Goal: Contribute content

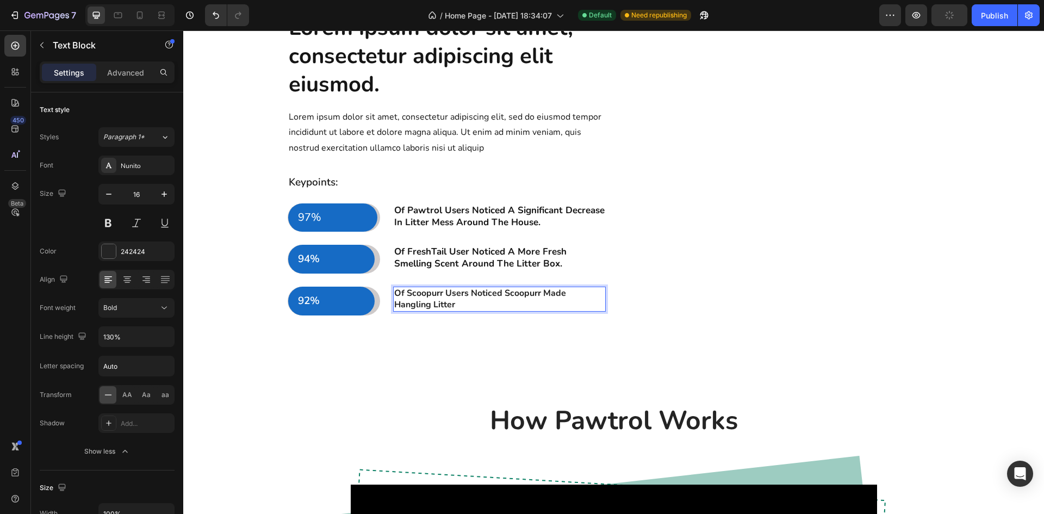
click at [429, 311] on p "Of Scoopurr Users Noticed Scoopurr Made Hangling Litter" at bounding box center [499, 299] width 211 height 23
click at [531, 311] on p "Of Scoopurr Users Noticed Scoopurr Made Handling & Dealing With Litter" at bounding box center [499, 299] width 211 height 23
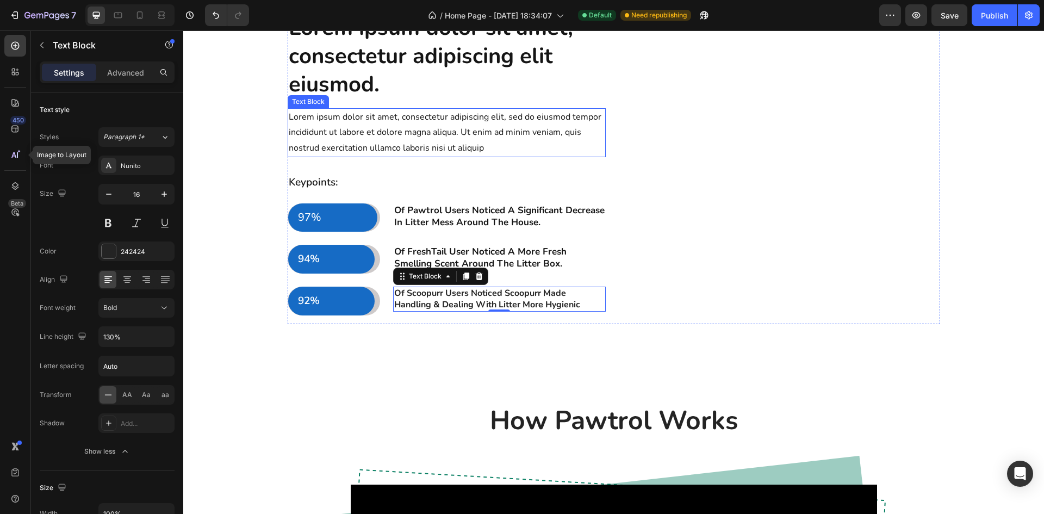
click at [484, 156] on p "Lorem ipsum dolor sit amet, consectetur adipiscing elit, sed do eiusmod tempor …" at bounding box center [447, 132] width 316 height 47
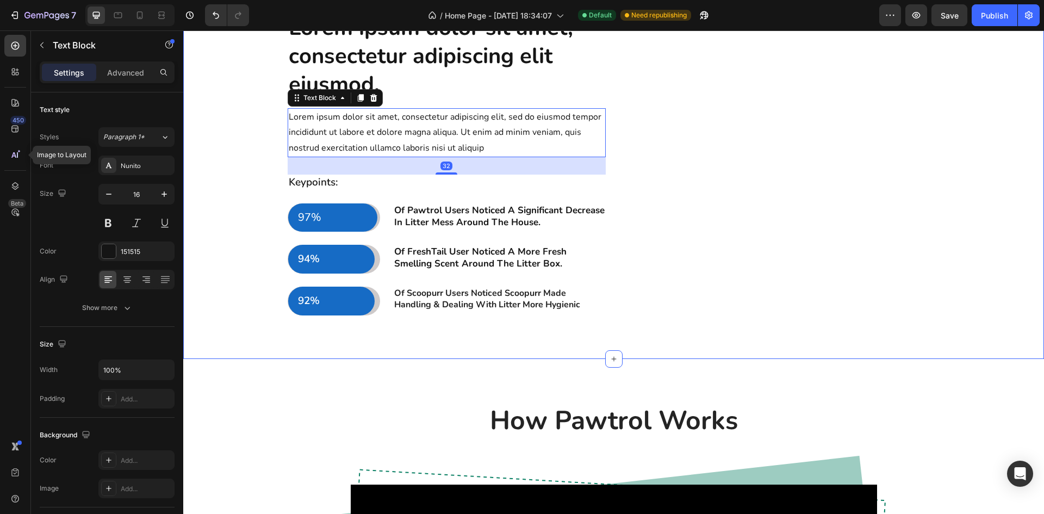
click at [252, 267] on div "Lorem ipsum dolor sit amet, consectetur adipiscing elit eiusmod. Heading Lorem …" at bounding box center [613, 173] width 845 height 320
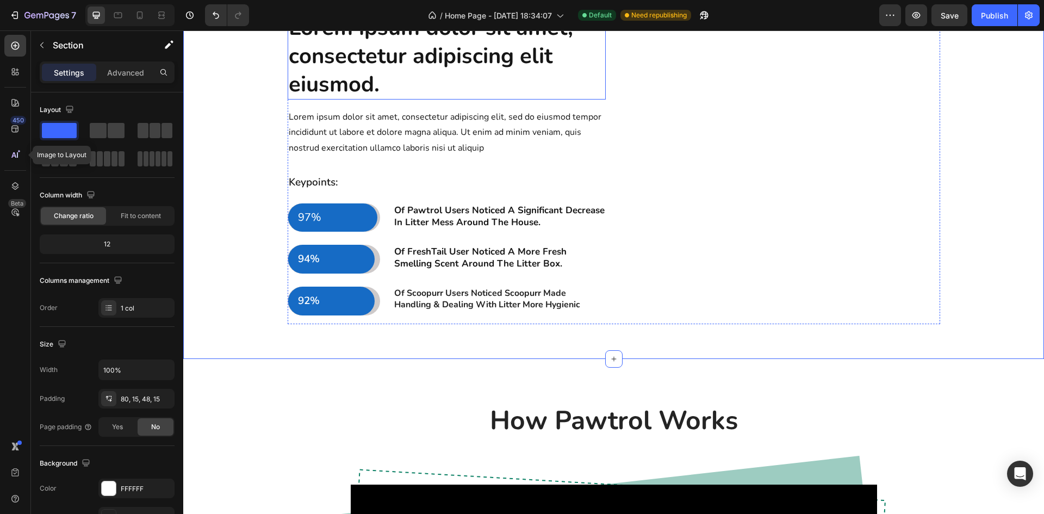
click at [458, 100] on h2 "Lorem ipsum dolor sit amet, consectetur adipiscing elit eiusmod." at bounding box center [447, 56] width 318 height 87
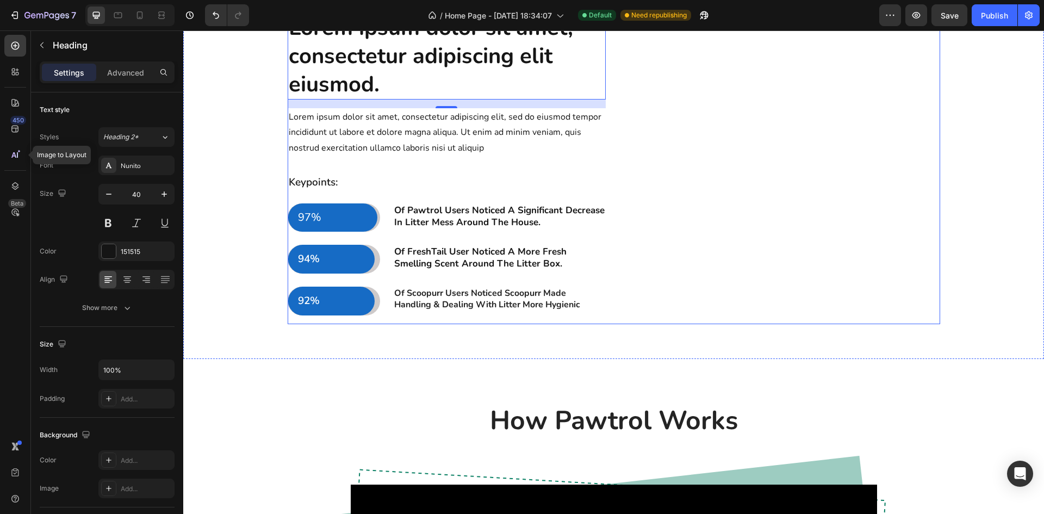
click at [379, 260] on div "Lorem ipsum dolor sit amet, consectetur adipiscing elit eiusmod. Heading 16 Lor…" at bounding box center [447, 169] width 318 height 312
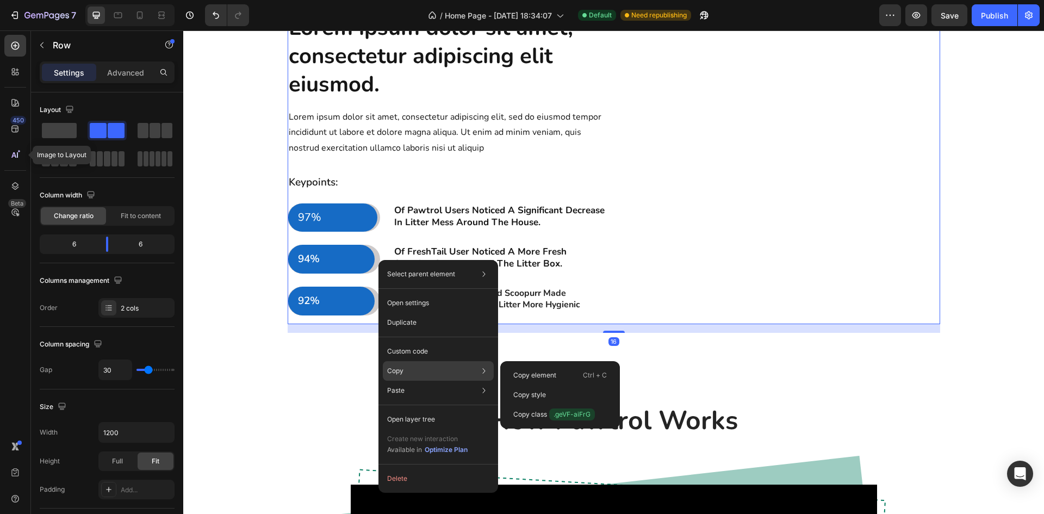
click at [411, 372] on div "Copy Copy element Ctrl + C Copy style Copy class .geVF-aiFrG" at bounding box center [438, 371] width 111 height 20
click at [521, 374] on p "Copy element" at bounding box center [534, 375] width 43 height 10
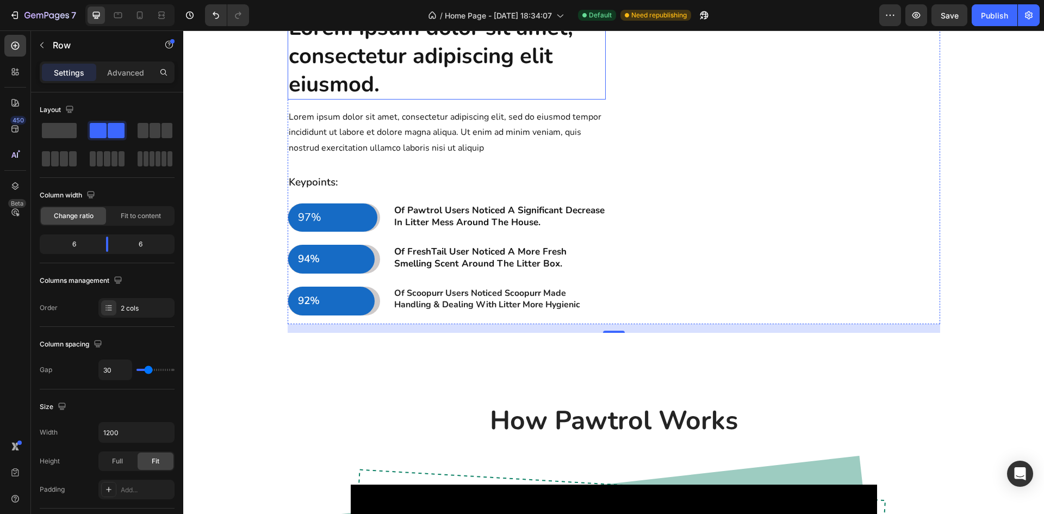
click at [411, 100] on h2 "Lorem ipsum dolor sit amet, consectetur adipiscing elit eiusmod." at bounding box center [447, 56] width 318 height 87
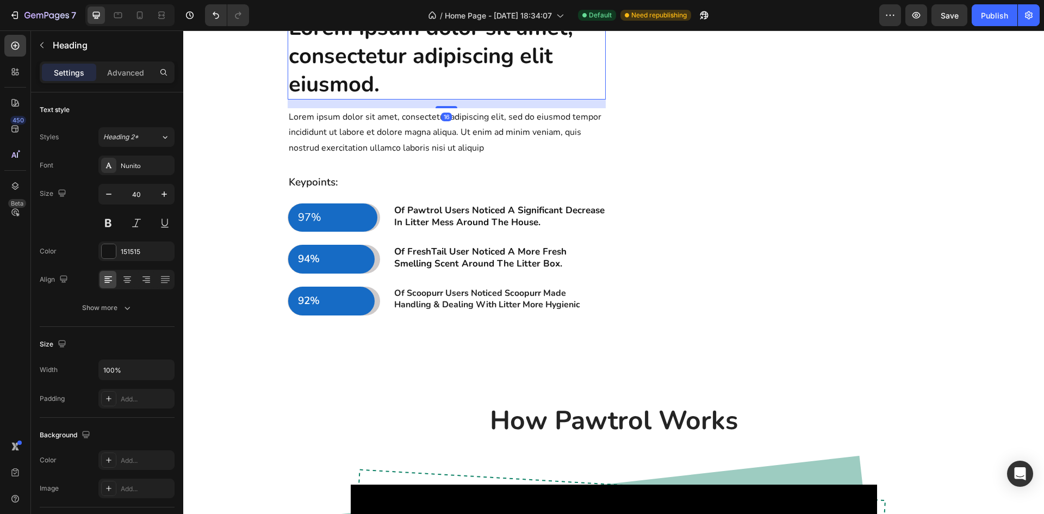
click at [383, 100] on h2 "Lorem ipsum dolor sit amet, consectetur adipiscing elit eiusmod." at bounding box center [447, 56] width 318 height 87
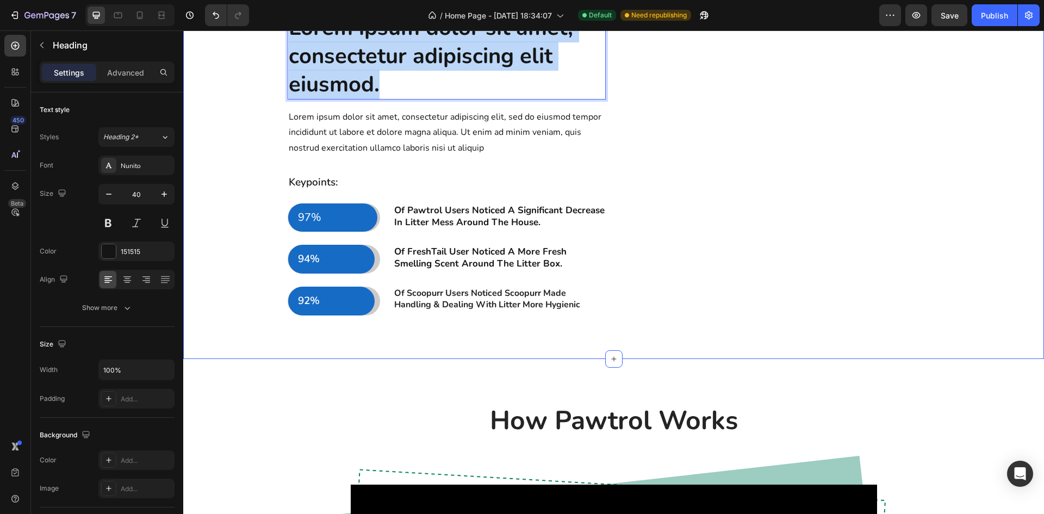
drag, startPoint x: 376, startPoint y: 147, endPoint x: 283, endPoint y: 88, distance: 110.0
click at [283, 88] on div "Lorem ipsum dolor sit amet, consectetur adipiscing elit eiusmod. Heading 16 Lor…" at bounding box center [613, 173] width 845 height 320
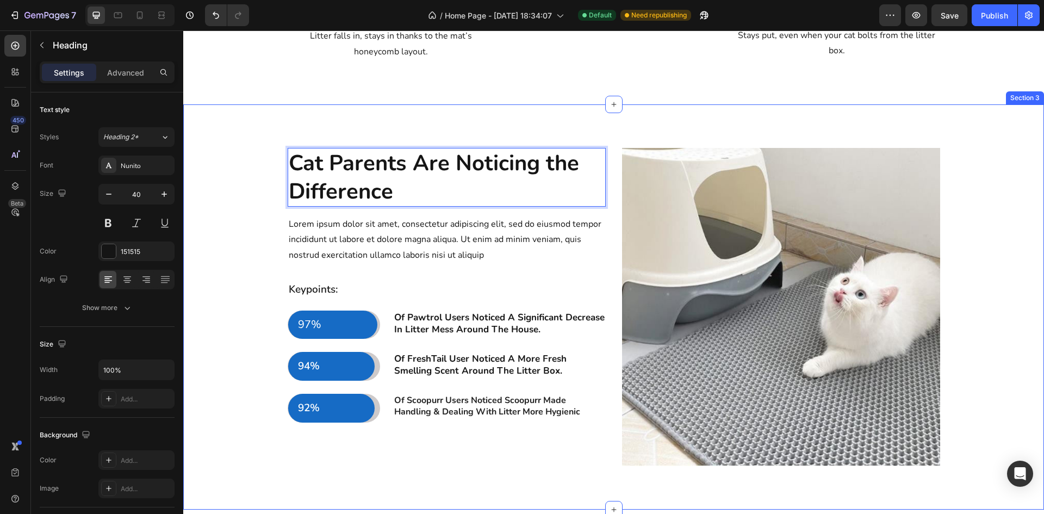
scroll to position [729, 0]
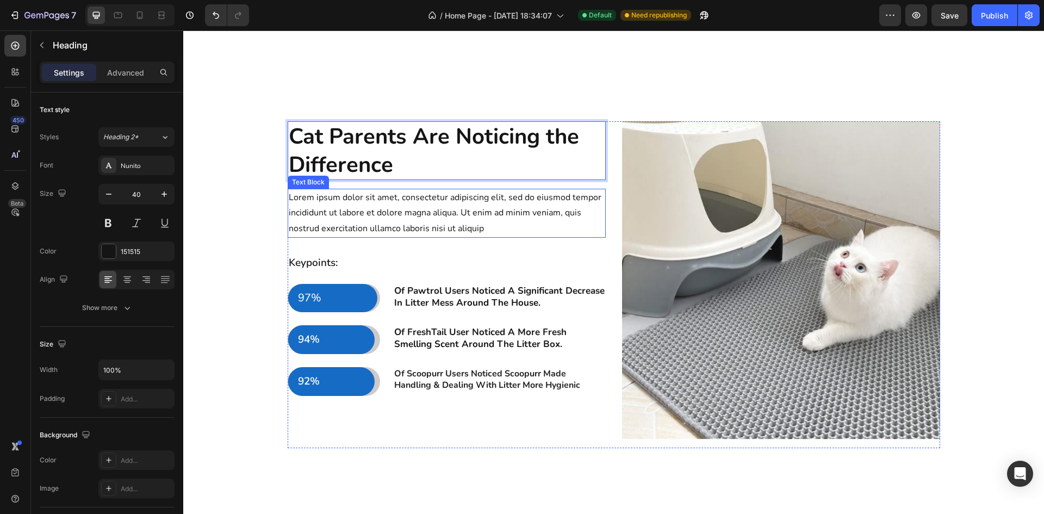
click at [456, 237] on p "Lorem ipsum dolor sit amet, consectetur adipiscing elit, sed do eiusmod tempor …" at bounding box center [447, 213] width 316 height 47
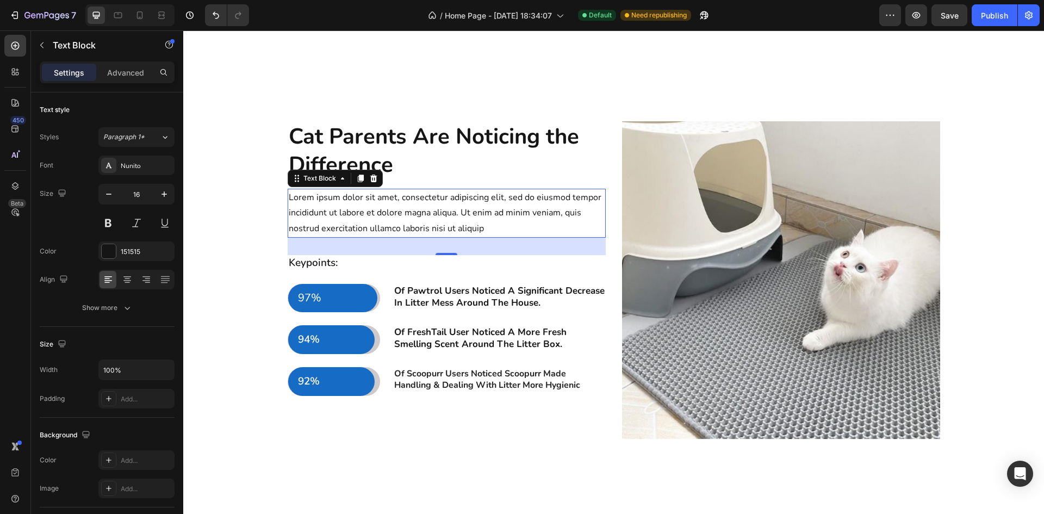
click at [483, 237] on p "Lorem ipsum dolor sit amet, consectetur adipiscing elit, sed do eiusmod tempor …" at bounding box center [447, 213] width 316 height 47
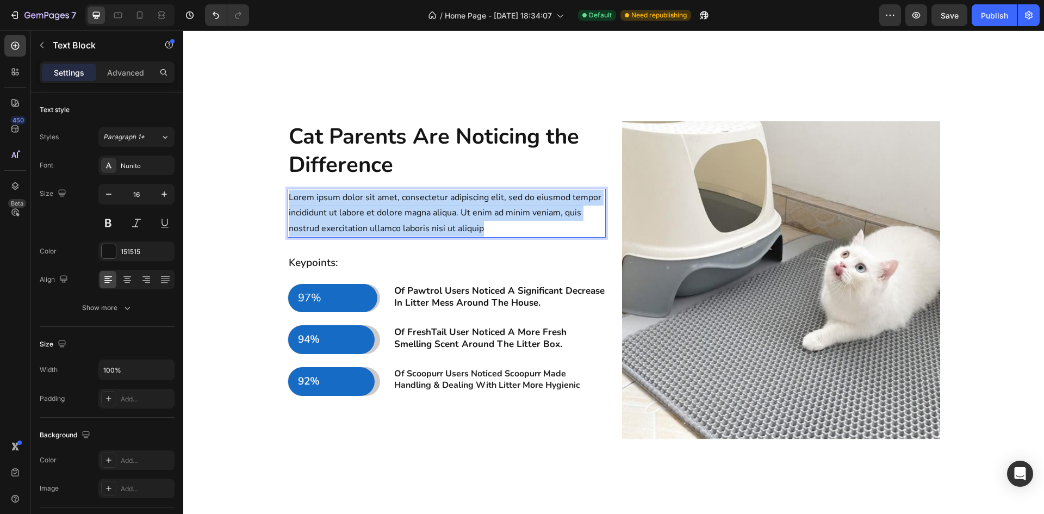
drag, startPoint x: 486, startPoint y: 288, endPoint x: 287, endPoint y: 252, distance: 202.7
click at [289, 237] on p "Lorem ipsum dolor sit amet, consectetur adipiscing elit, sed do eiusmod tempor …" at bounding box center [447, 213] width 316 height 47
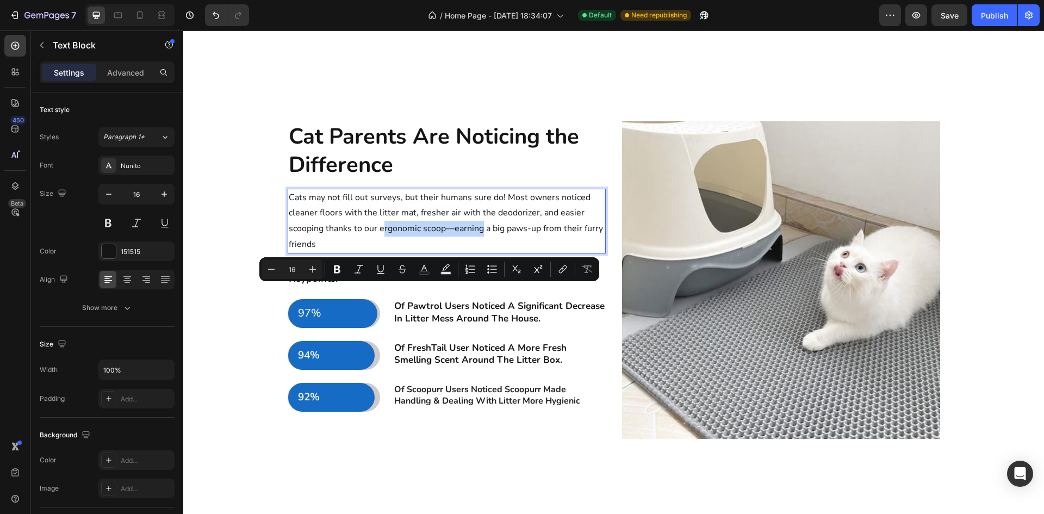
drag, startPoint x: 480, startPoint y: 292, endPoint x: 377, endPoint y: 292, distance: 102.3
click at [377, 252] on p "Cats may not fill out surveys, but their humans sure do! Most owners noticed cl…" at bounding box center [447, 221] width 316 height 63
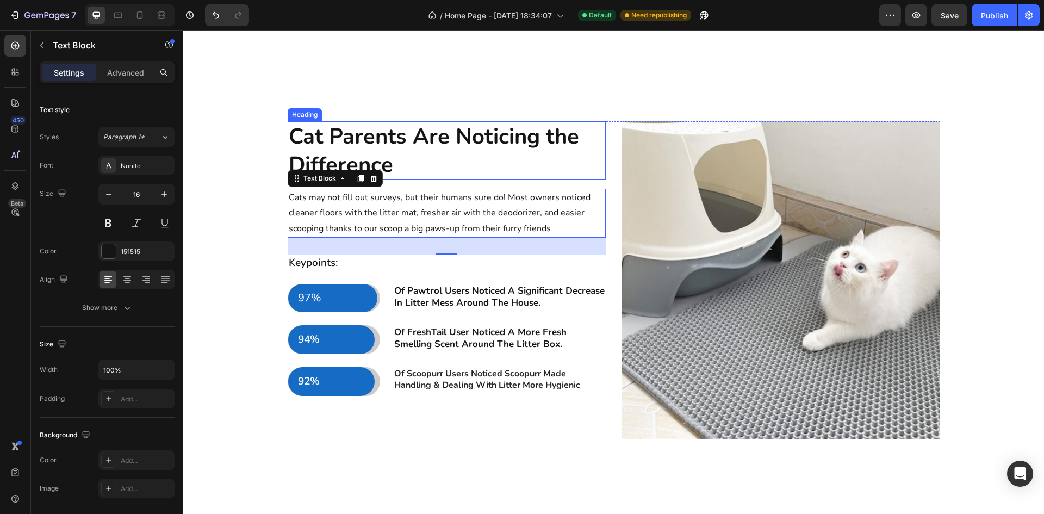
click at [438, 179] on p "Cat Parents Are Noticing the Difference" at bounding box center [447, 150] width 316 height 57
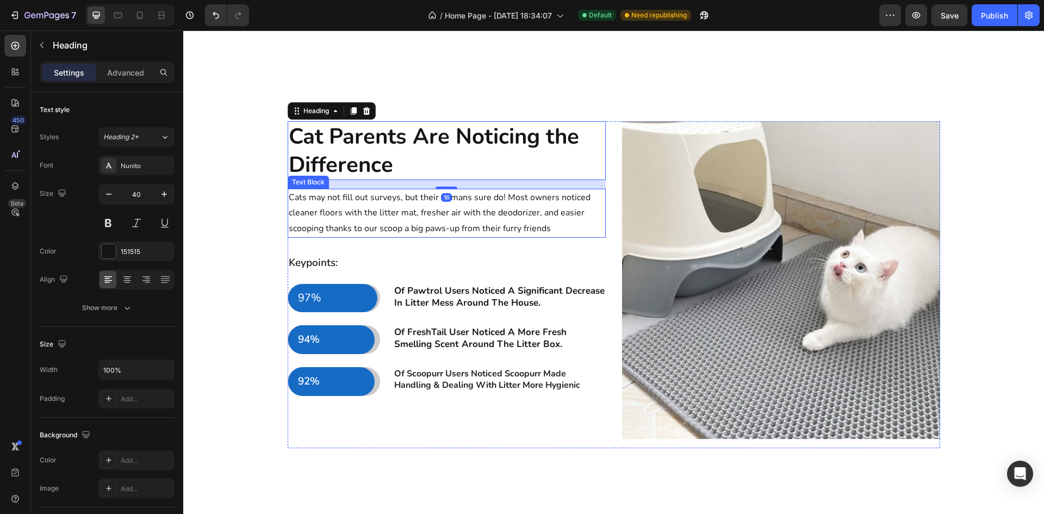
click at [461, 237] on p "Cats may not fill out surveys, but their humans sure do! Most owners noticed cl…" at bounding box center [447, 213] width 316 height 47
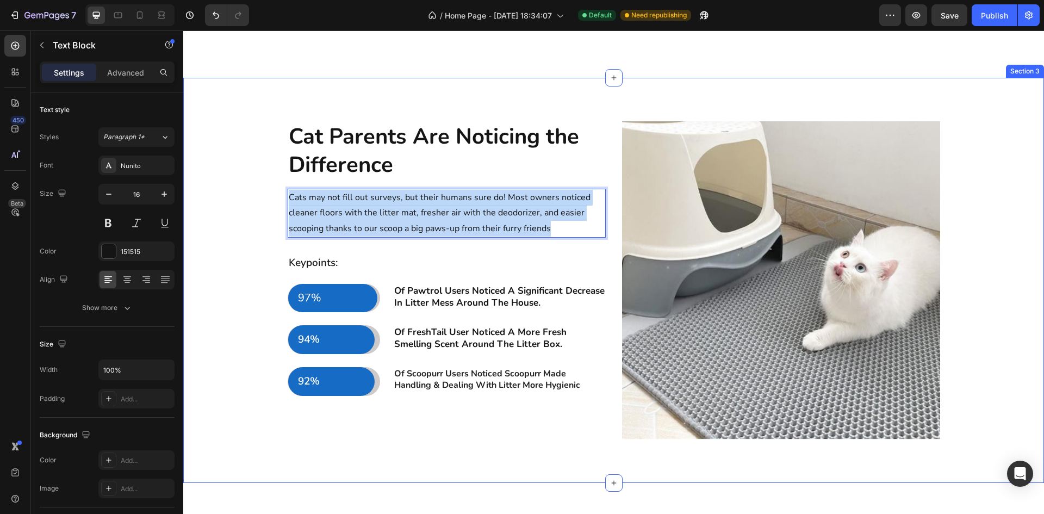
drag, startPoint x: 429, startPoint y: 277, endPoint x: 277, endPoint y: 252, distance: 153.4
click at [277, 252] on div "Cat Parents Are Noticing the Difference Heading Cats may not fill out surveys, …" at bounding box center [613, 289] width 845 height 336
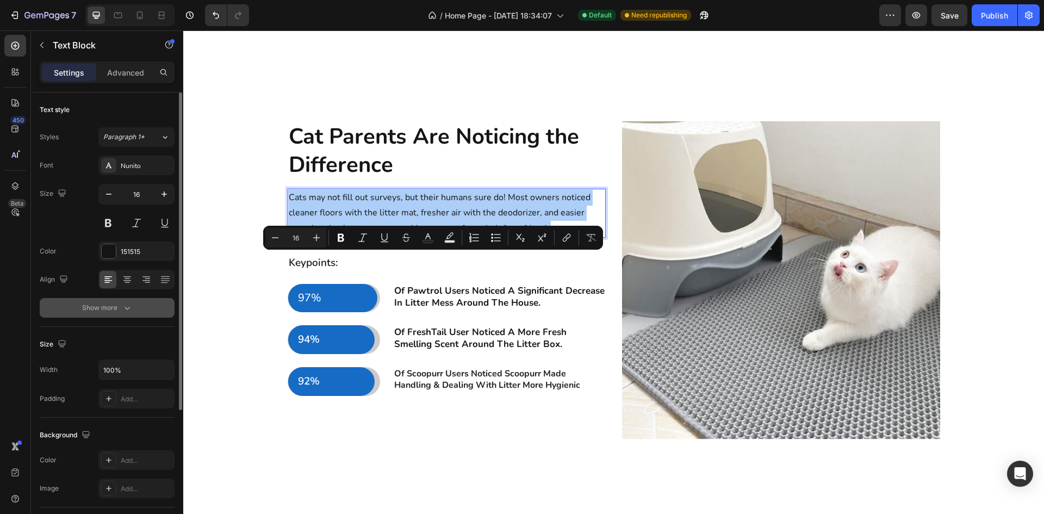
click at [122, 313] on icon "button" at bounding box center [127, 307] width 11 height 11
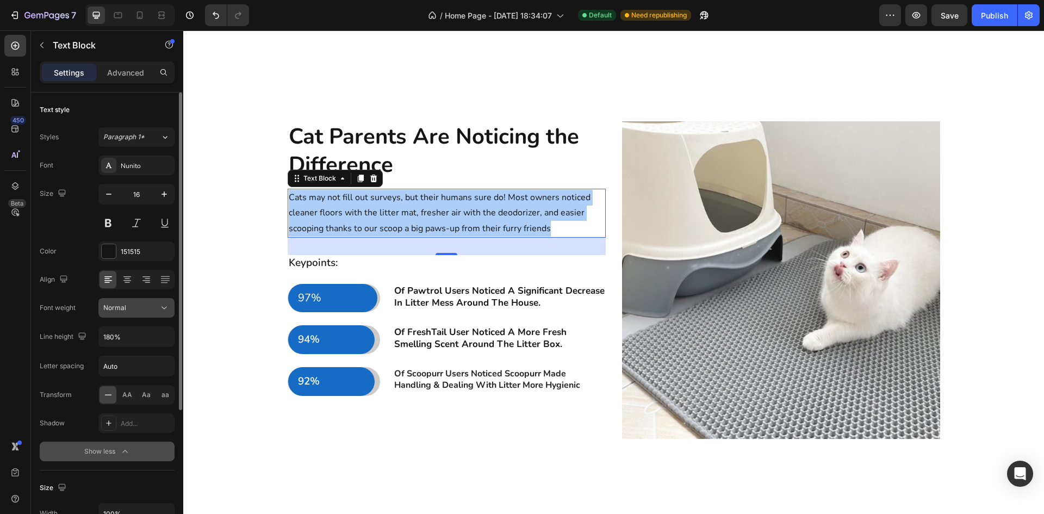
click at [165, 308] on icon at bounding box center [164, 307] width 11 height 11
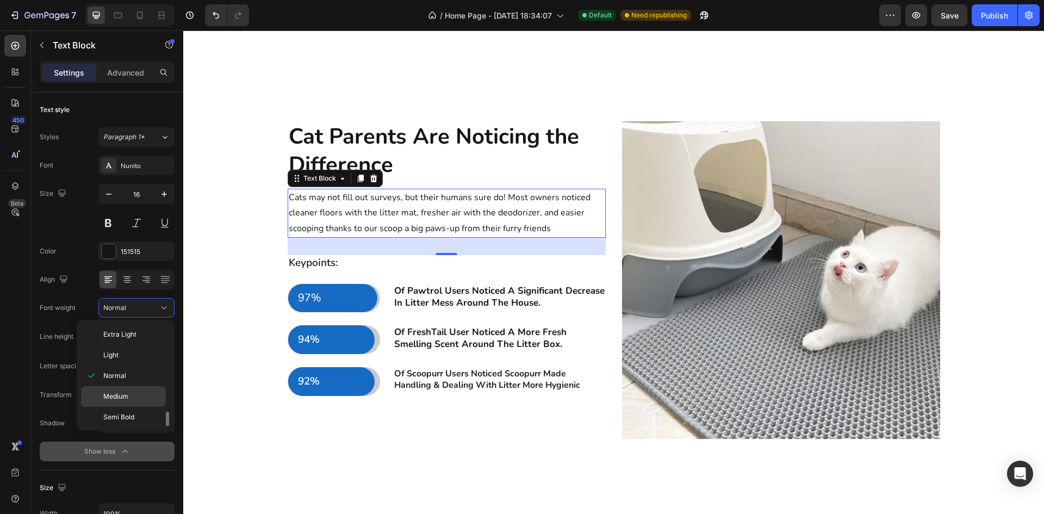
scroll to position [54, 0]
click at [129, 394] on div "Bold" at bounding box center [123, 404] width 85 height 21
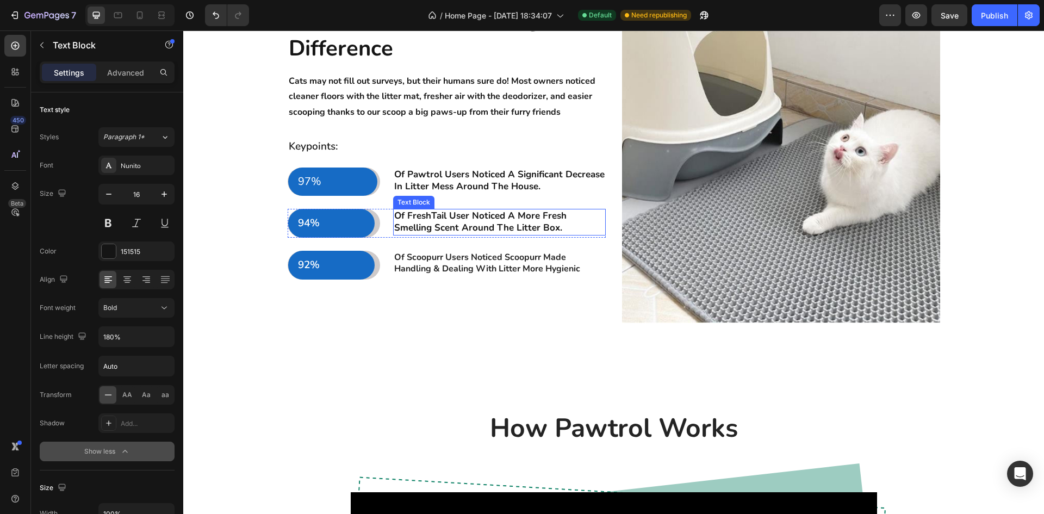
scroll to position [783, 0]
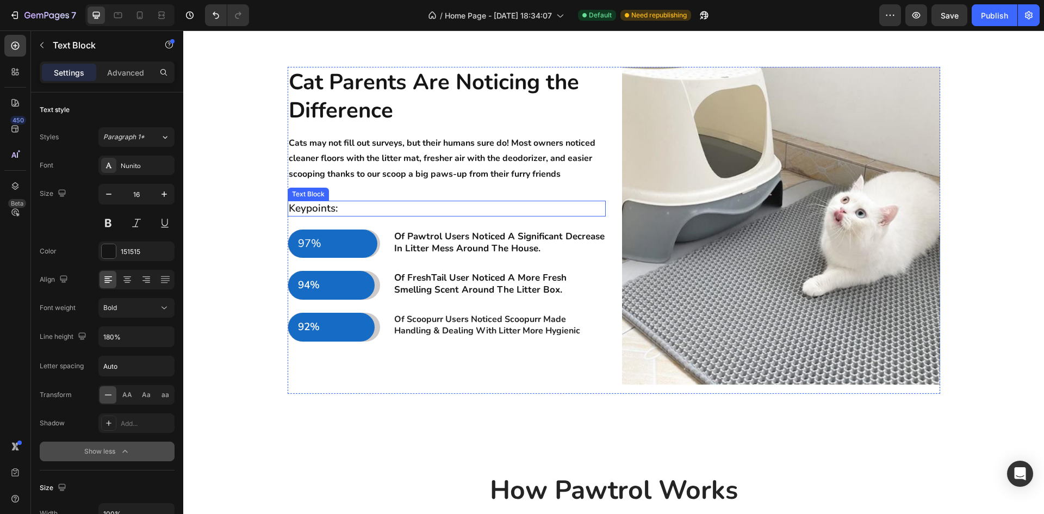
click at [330, 215] on p "Keypoints:" at bounding box center [447, 209] width 316 height 14
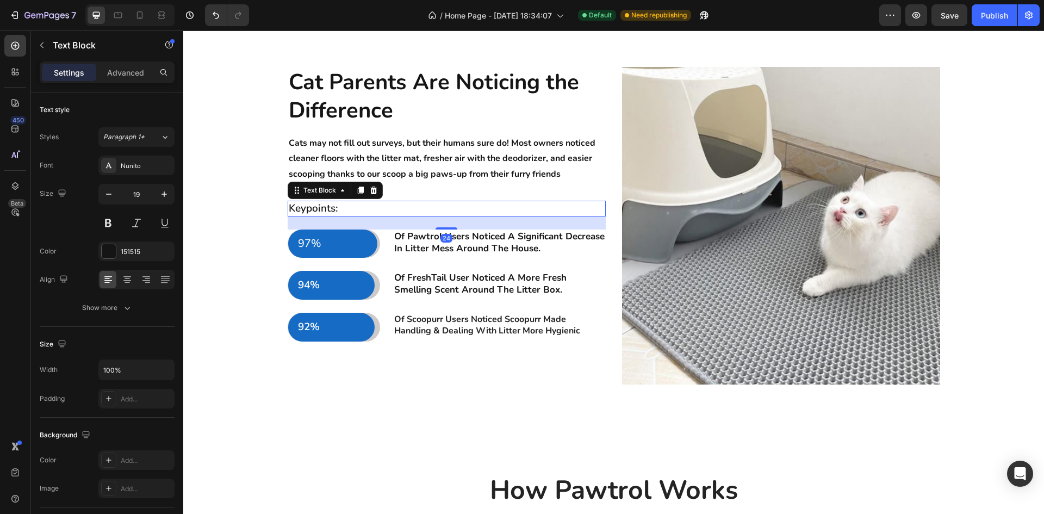
click at [338, 215] on p "Keypoints:" at bounding box center [447, 209] width 316 height 14
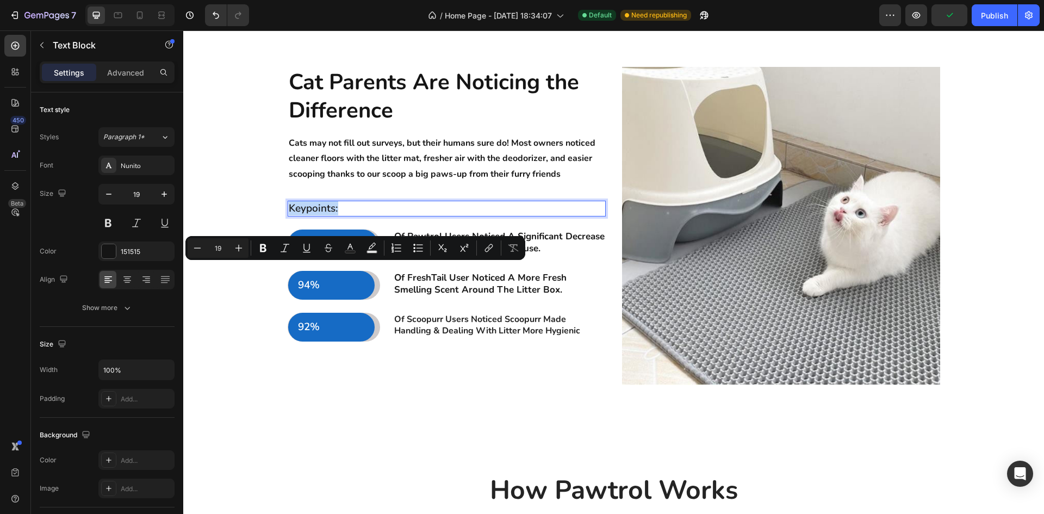
drag, startPoint x: 338, startPoint y: 274, endPoint x: 286, endPoint y: 278, distance: 52.9
click at [289, 215] on p "Keypoints:" at bounding box center [447, 209] width 316 height 14
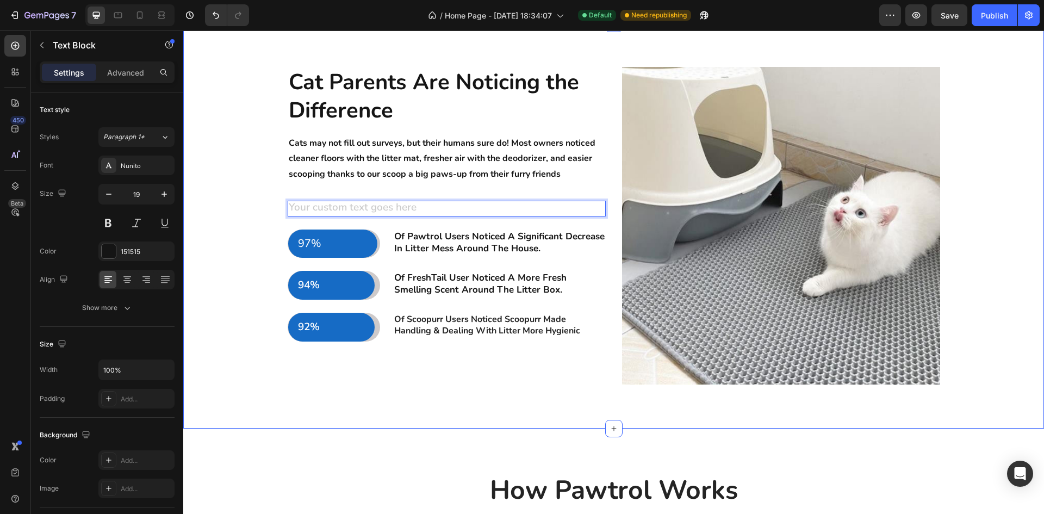
click at [264, 252] on div "Cat Parents Are Noticing the Difference Heading Cats may not fill out surveys, …" at bounding box center [613, 235] width 845 height 336
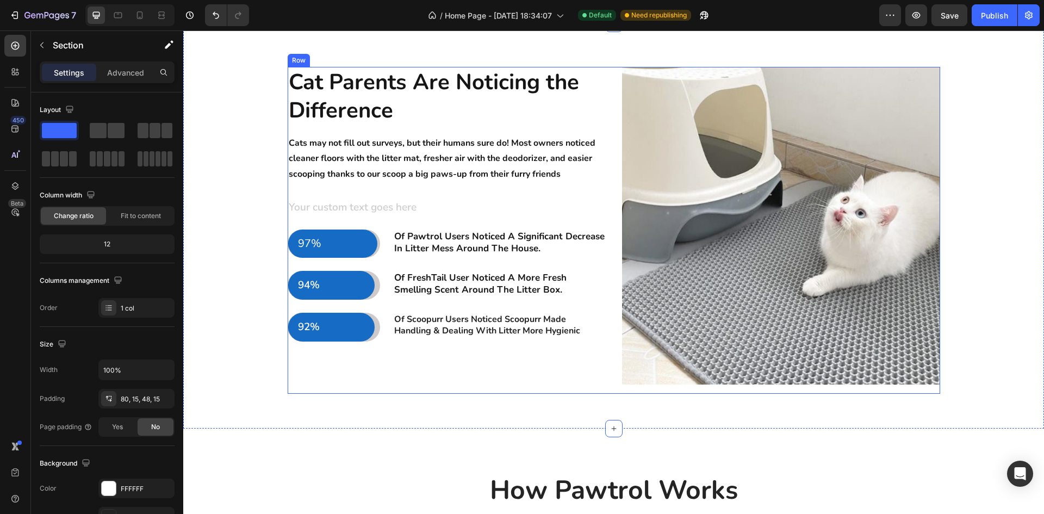
click at [417, 216] on div "Rich Text Editor. Editing area: main" at bounding box center [447, 209] width 318 height 16
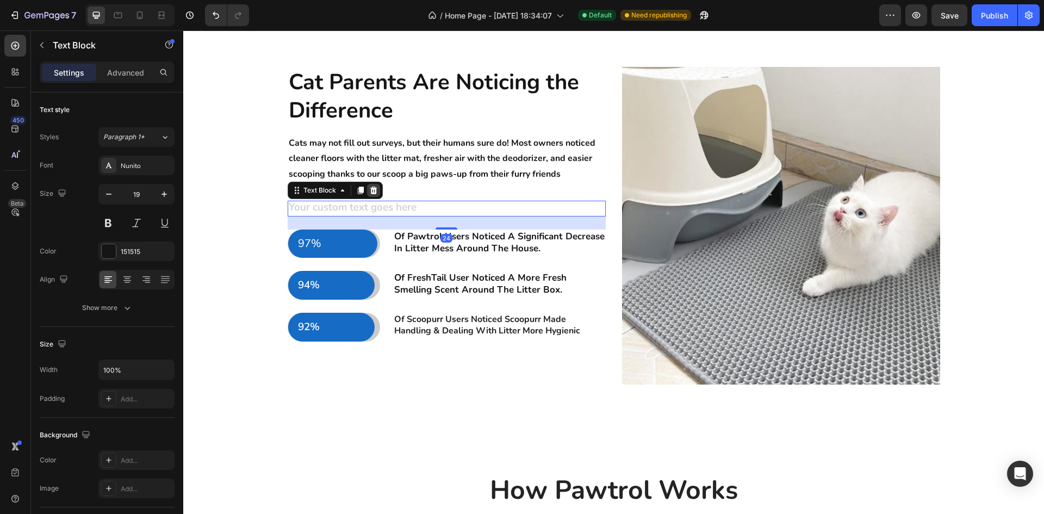
click at [372, 195] on icon at bounding box center [373, 190] width 9 height 9
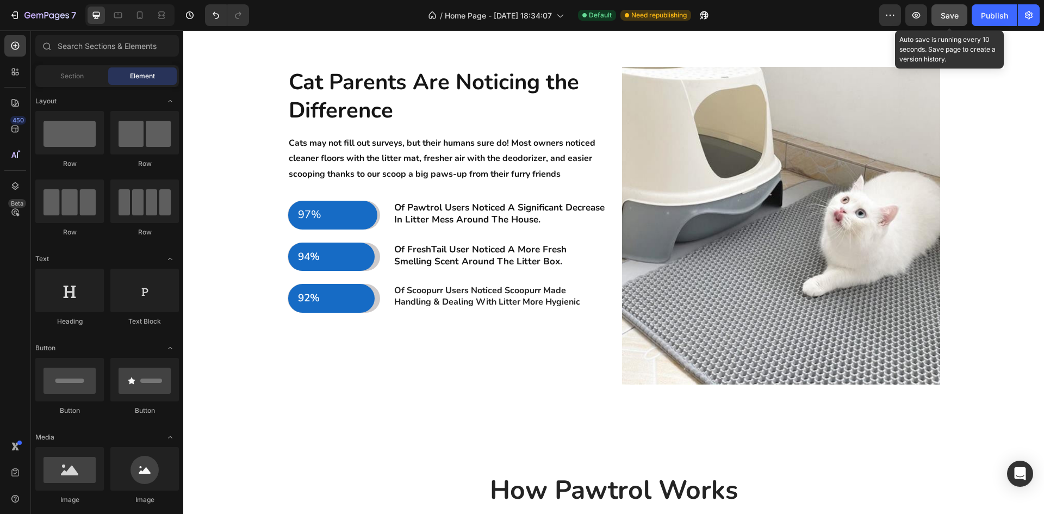
click at [960, 18] on button "Save" at bounding box center [950, 15] width 36 height 22
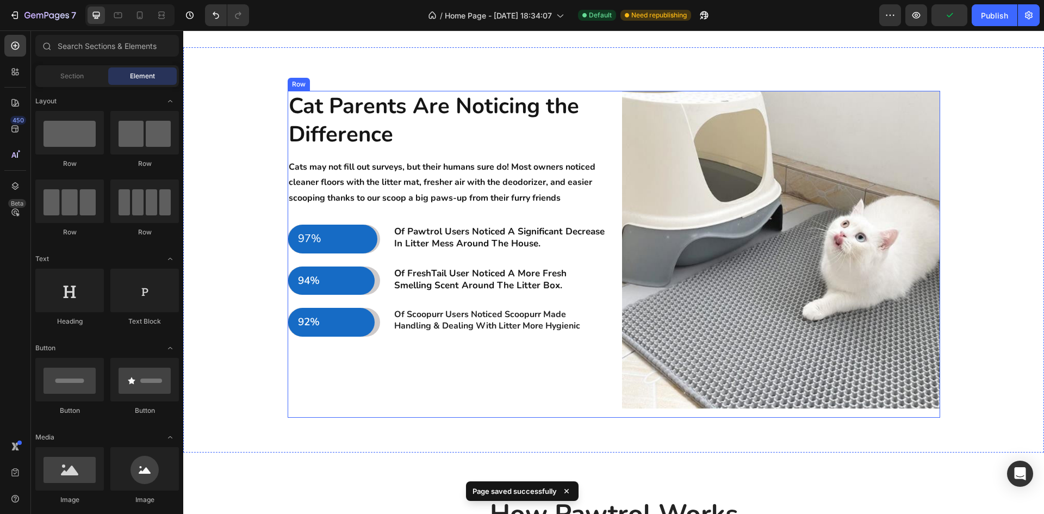
scroll to position [729, 0]
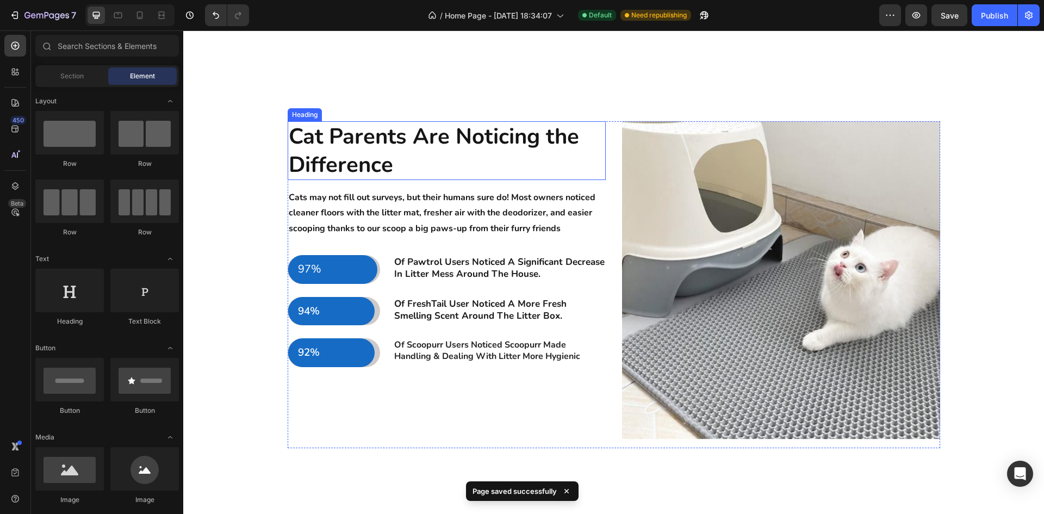
click at [424, 180] on h2 "Cat Parents Are Noticing the Difference" at bounding box center [447, 150] width 318 height 59
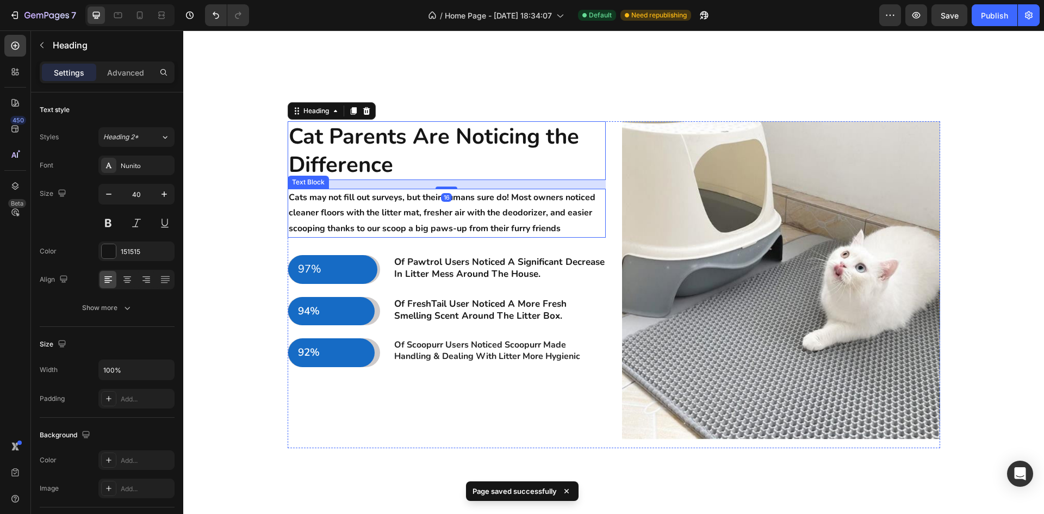
click at [360, 237] on p "Cats may not fill out surveys, but their humans sure do! Most owners noticed cl…" at bounding box center [447, 213] width 316 height 47
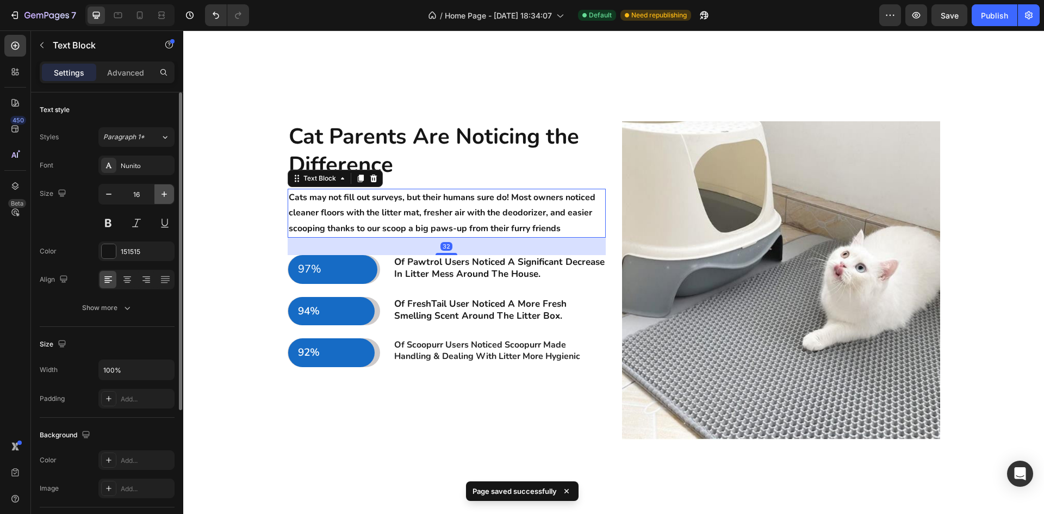
click at [168, 195] on icon "button" at bounding box center [164, 194] width 11 height 11
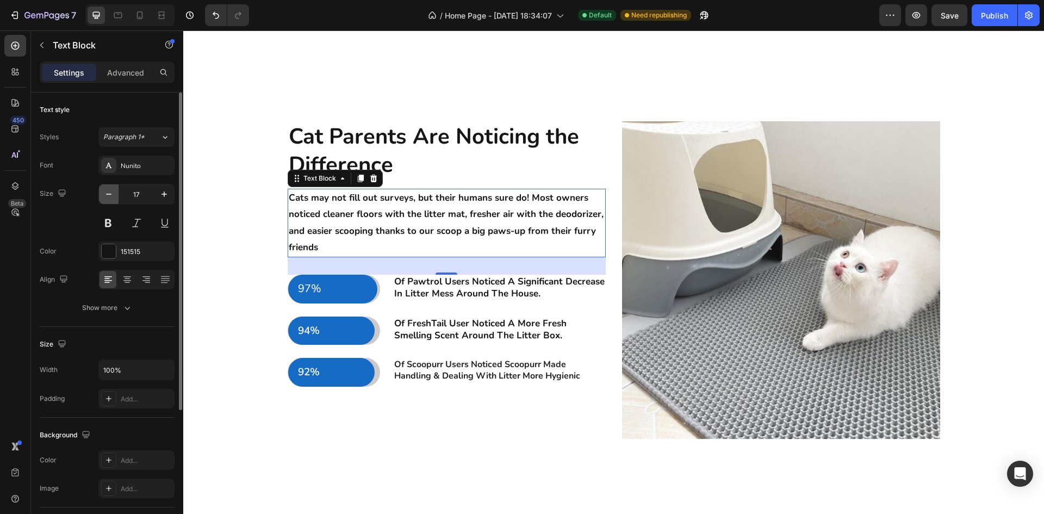
click at [112, 195] on icon "button" at bounding box center [108, 194] width 11 height 11
type input "16"
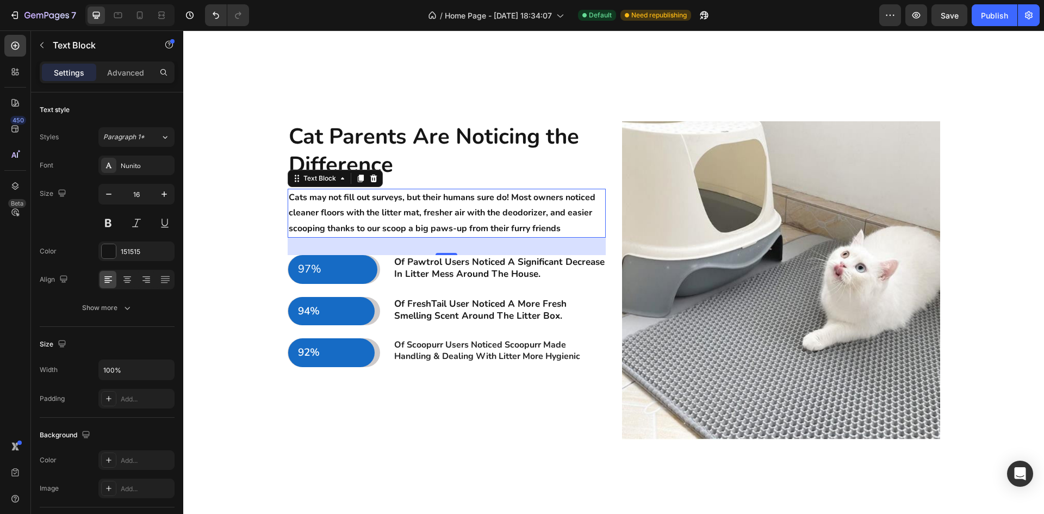
click at [571, 237] on p "Cats may not fill out surveys, but their humans sure do! Most owners noticed cl…" at bounding box center [447, 213] width 316 height 47
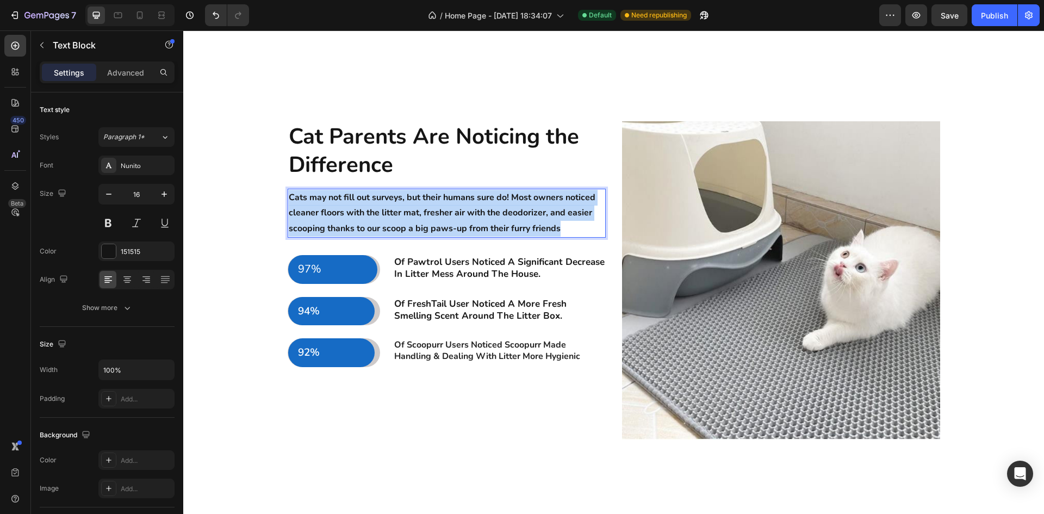
drag, startPoint x: 570, startPoint y: 291, endPoint x: 284, endPoint y: 253, distance: 287.6
click at [289, 237] on p "Cats may not fill out surveys, but their humans sure do! Most owners noticed cl…" at bounding box center [447, 213] width 316 height 47
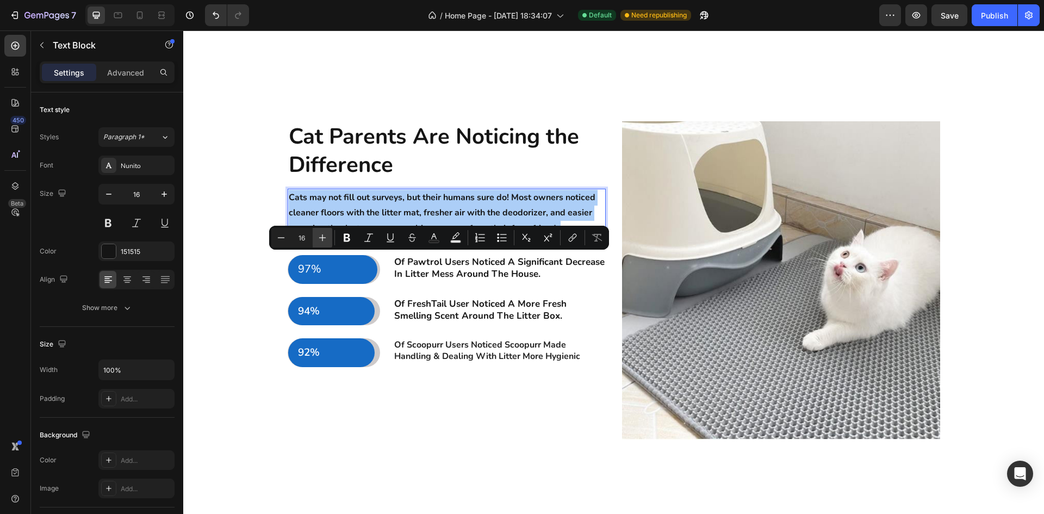
click at [320, 234] on icon "Editor contextual toolbar" at bounding box center [322, 237] width 11 height 11
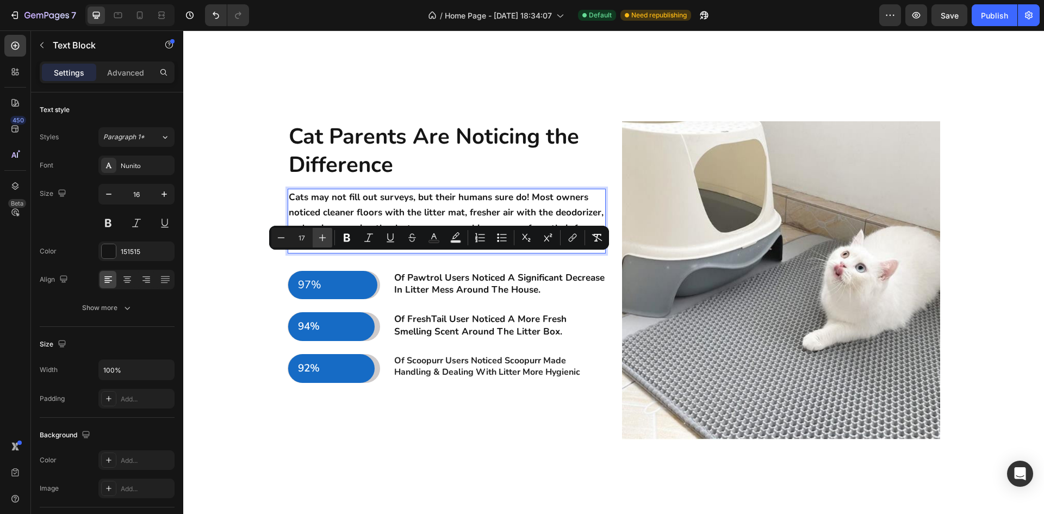
click at [320, 234] on icon "Editor contextual toolbar" at bounding box center [322, 237] width 11 height 11
type input "18"
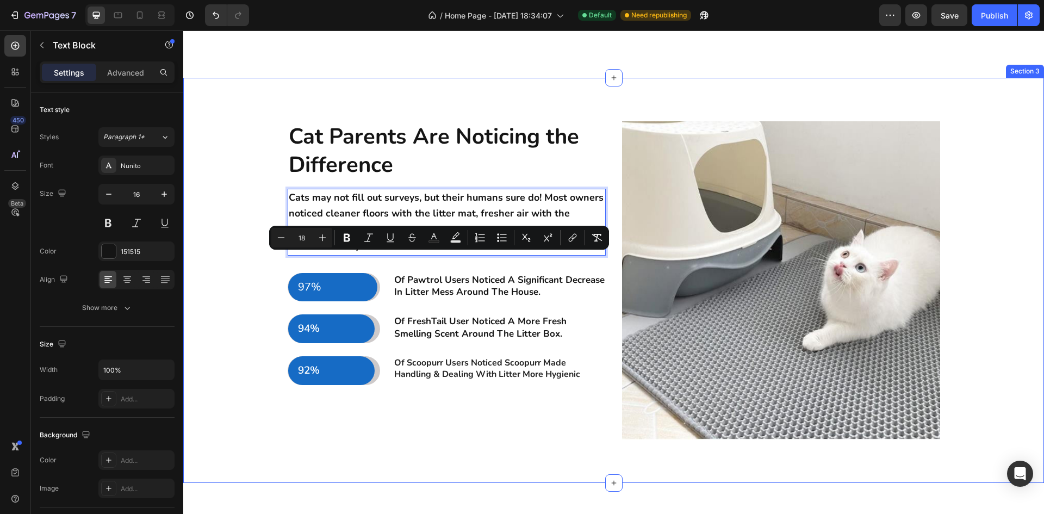
click at [243, 305] on div "Cat Parents Are Noticing the Difference Heading Cats may not fill out surveys, …" at bounding box center [613, 289] width 845 height 336
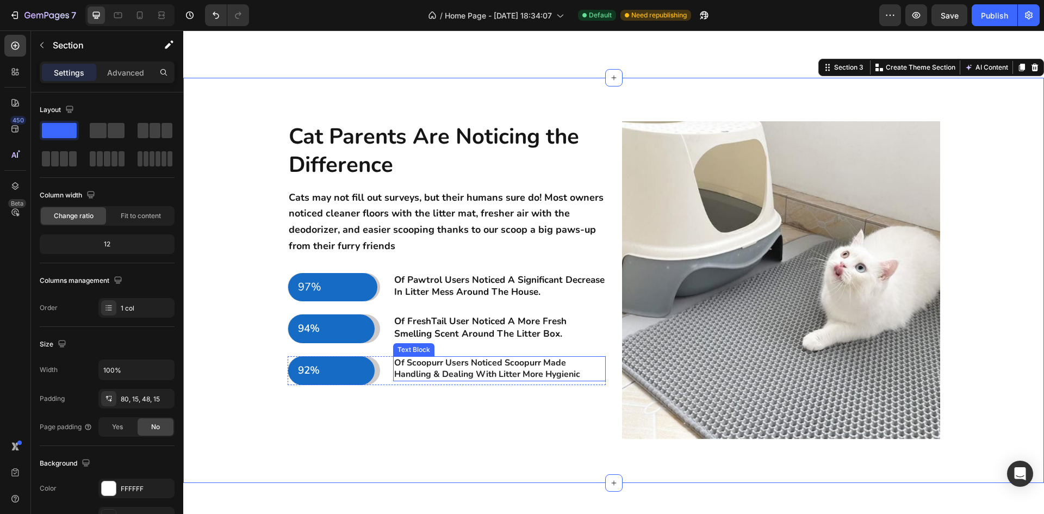
click at [549, 380] on p "Of Scoopurr Users Noticed Scoopurr Made Handling & Dealing With Litter More Hyg…" at bounding box center [499, 368] width 211 height 23
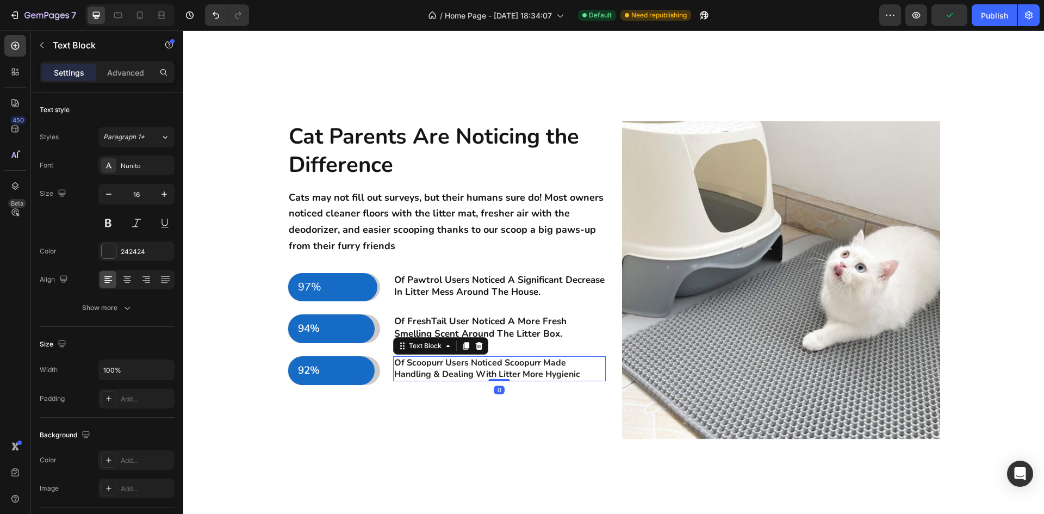
click at [581, 380] on p "Of Scoopurr Users Noticed Scoopurr Made Handling & Dealing With Litter More Hyg…" at bounding box center [499, 368] width 211 height 23
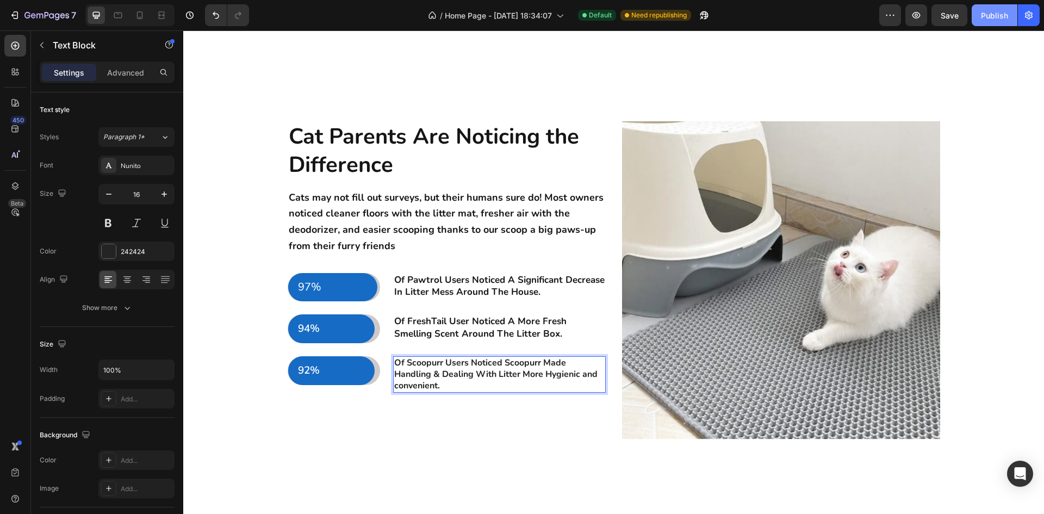
click at [988, 10] on div "Publish" at bounding box center [994, 15] width 27 height 11
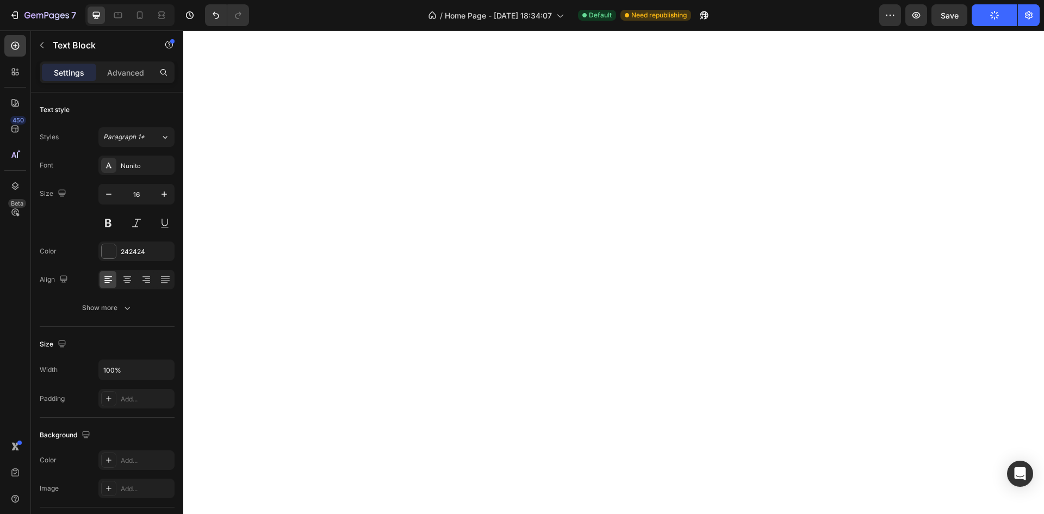
scroll to position [1817, 0]
